Goal: Navigation & Orientation: Find specific page/section

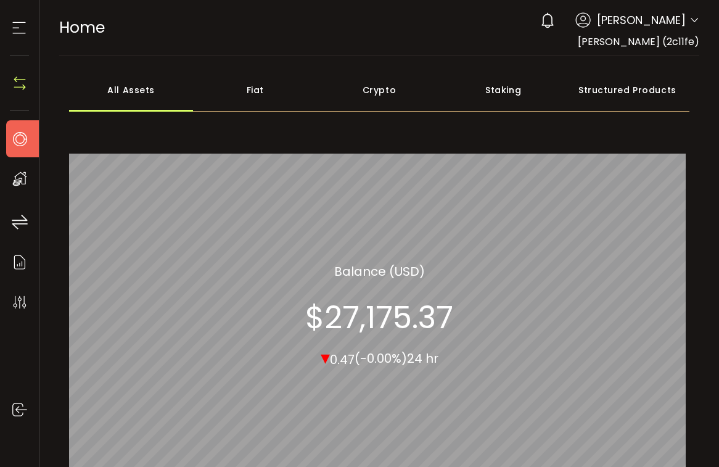
click at [251, 146] on div "Crypto 100.00% All_Assets Balance (USD) $27,175.37 ▾ 0.47 (-0.00%) 24 hr" at bounding box center [379, 314] width 620 height 389
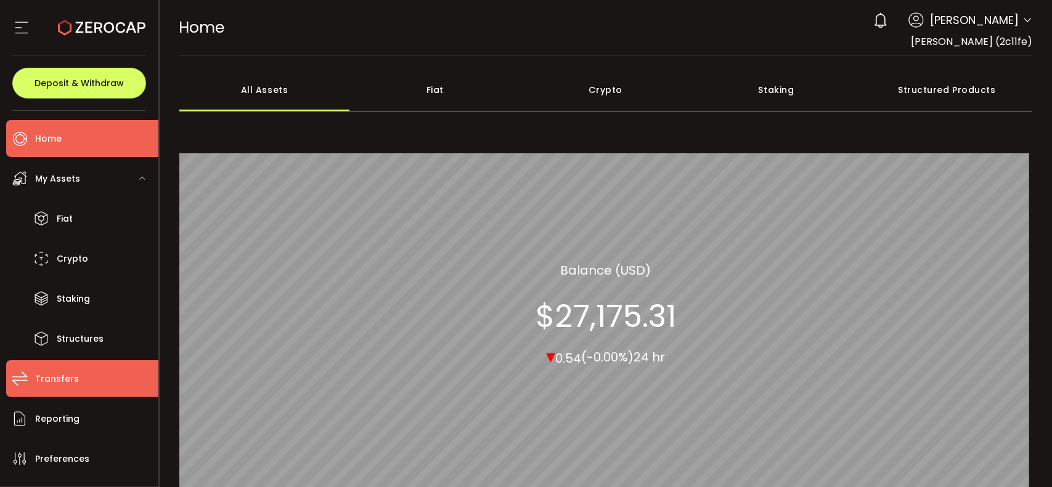
click at [64, 381] on span "Transfers" at bounding box center [57, 379] width 44 height 18
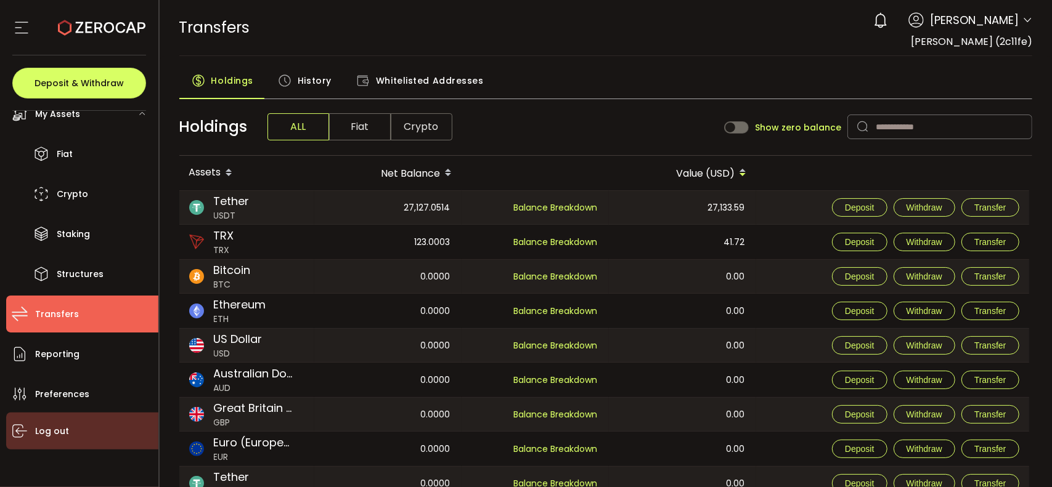
scroll to position [65, 0]
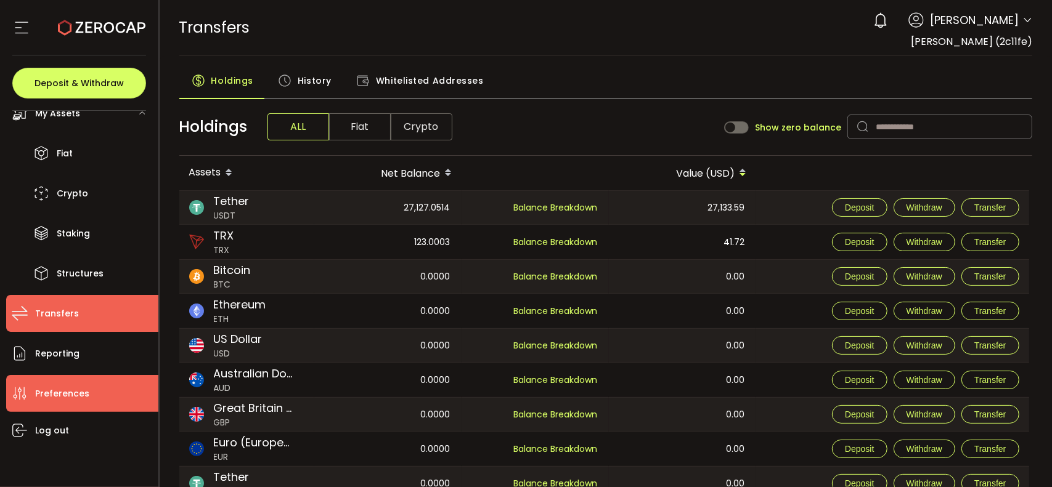
click at [58, 392] on span "Preferences" at bounding box center [62, 394] width 54 height 18
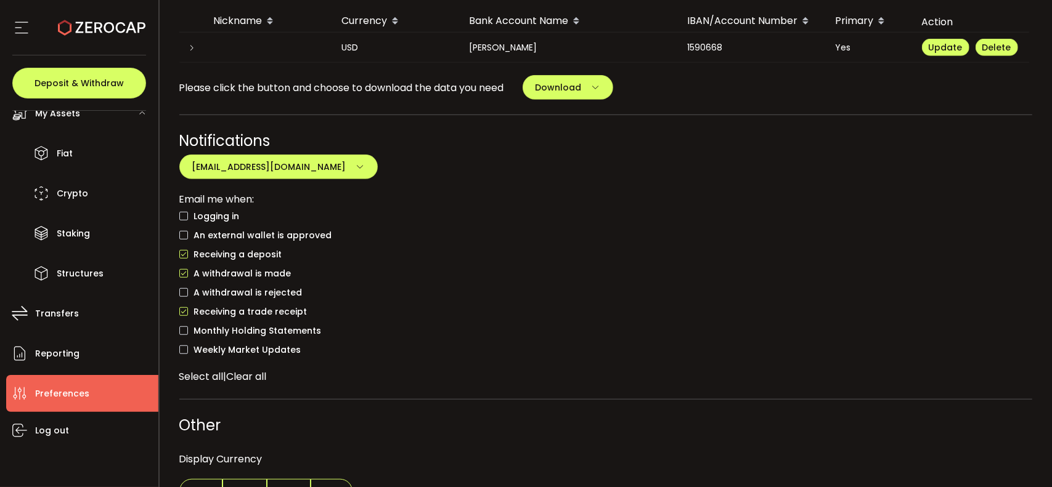
scroll to position [552, 0]
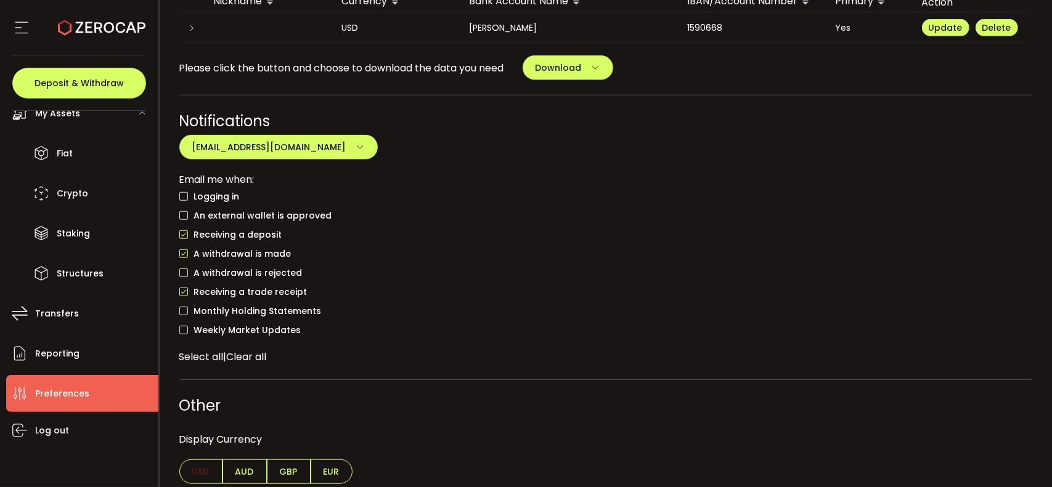
drag, startPoint x: 721, startPoint y: 21, endPoint x: 685, endPoint y: 20, distance: 35.8
click at [685, 21] on div "1590668" at bounding box center [752, 28] width 148 height 14
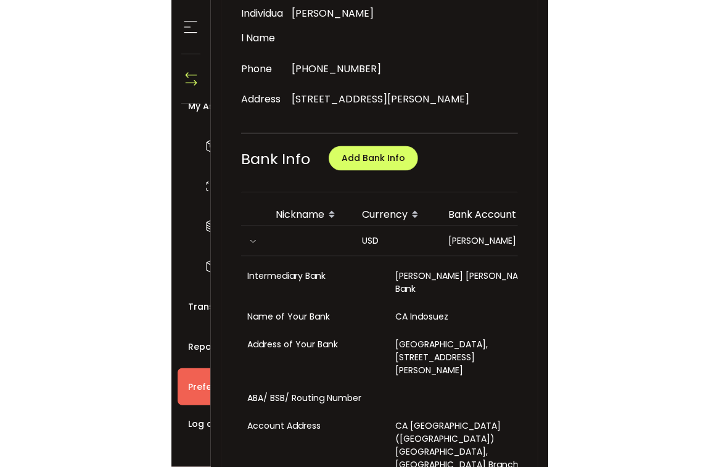
scroll to position [338, 0]
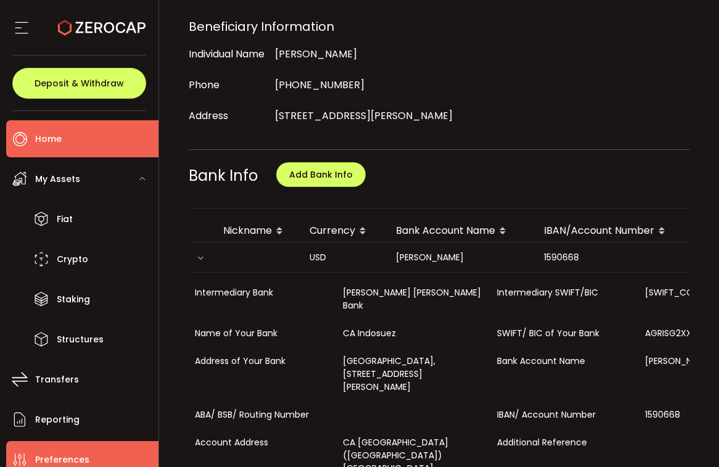
click at [50, 142] on span "Home" at bounding box center [48, 139] width 26 height 18
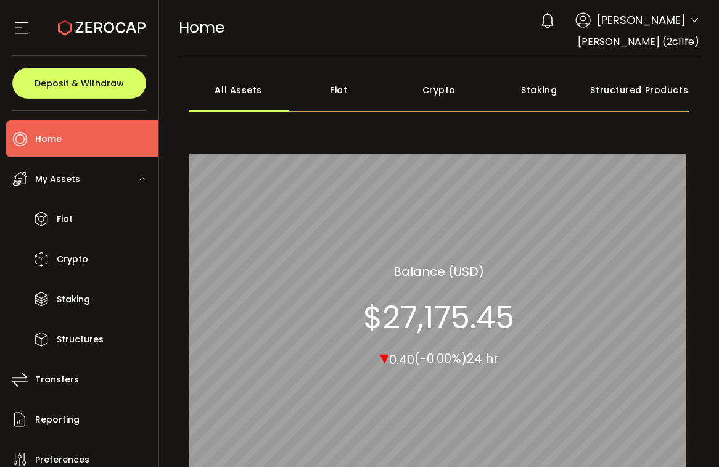
click at [303, 116] on div "All Assets Fiat Crypto Staking Structured Products Crypto 100.00% All_Assets Ba…" at bounding box center [439, 288] width 501 height 441
click at [343, 141] on div "Crypto 100.00% All_Assets Balance (USD) $27,175.45 ▾ 0.40 (-0.00%) 24 hr" at bounding box center [439, 314] width 501 height 389
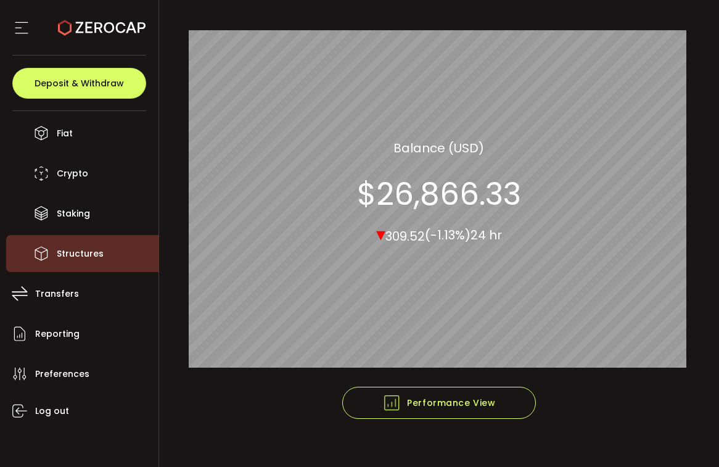
scroll to position [86, 0]
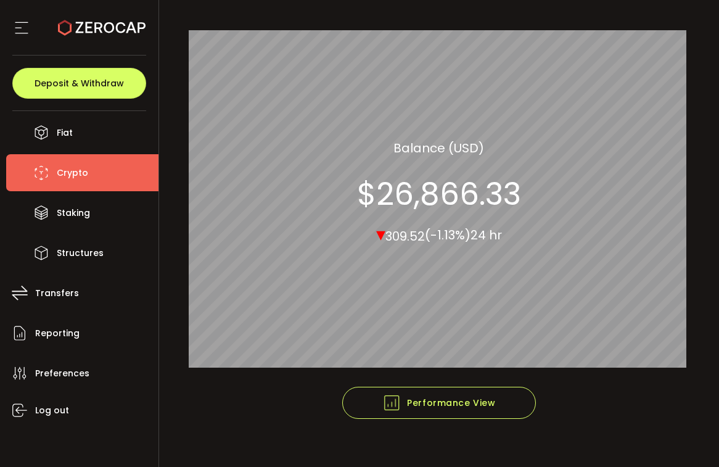
click at [65, 168] on span "Crypto" at bounding box center [72, 173] width 31 height 18
